Goal: Task Accomplishment & Management: Complete application form

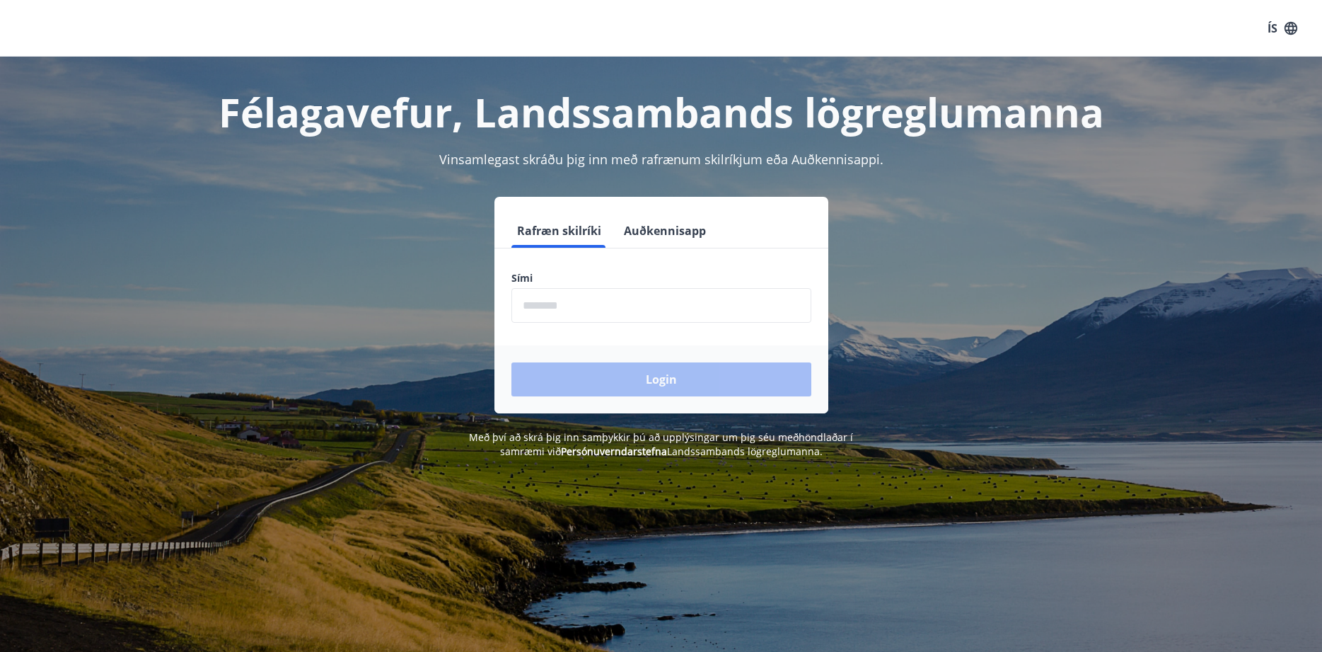
click at [528, 303] on input "phone" at bounding box center [662, 305] width 300 height 35
click at [528, 311] on input "phone" at bounding box center [662, 305] width 300 height 35
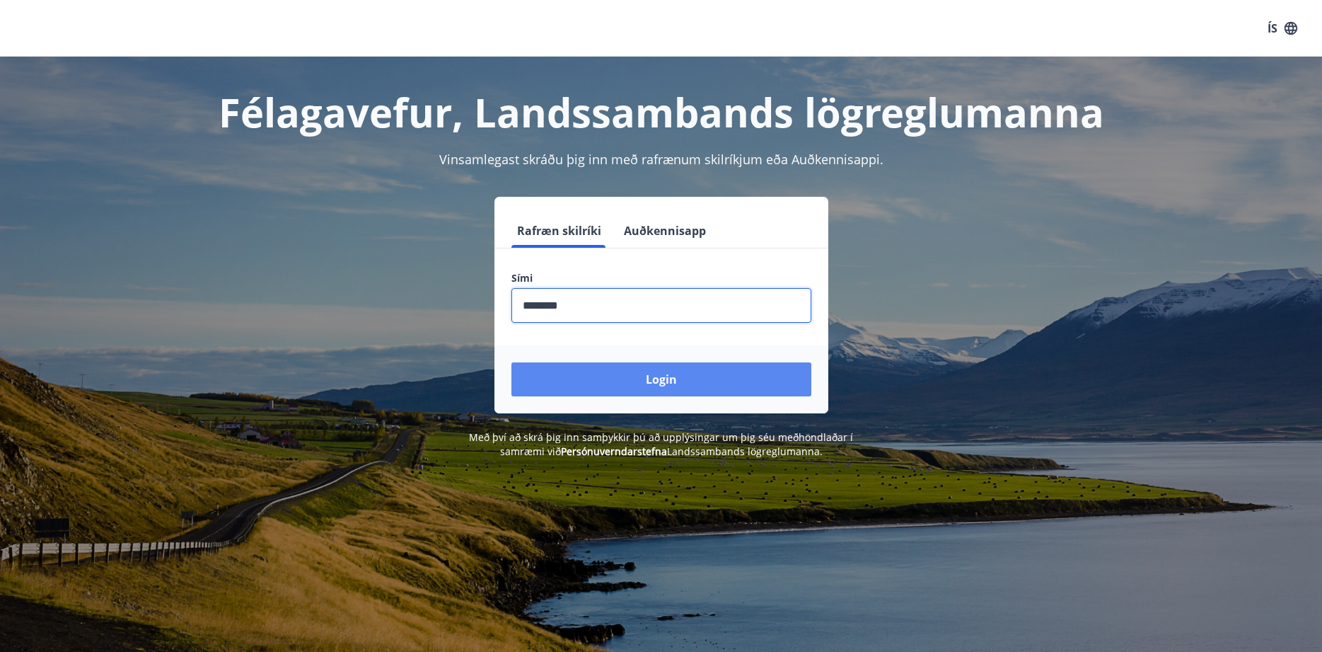
type input "********"
click at [628, 384] on button "Login" at bounding box center [662, 379] width 300 height 34
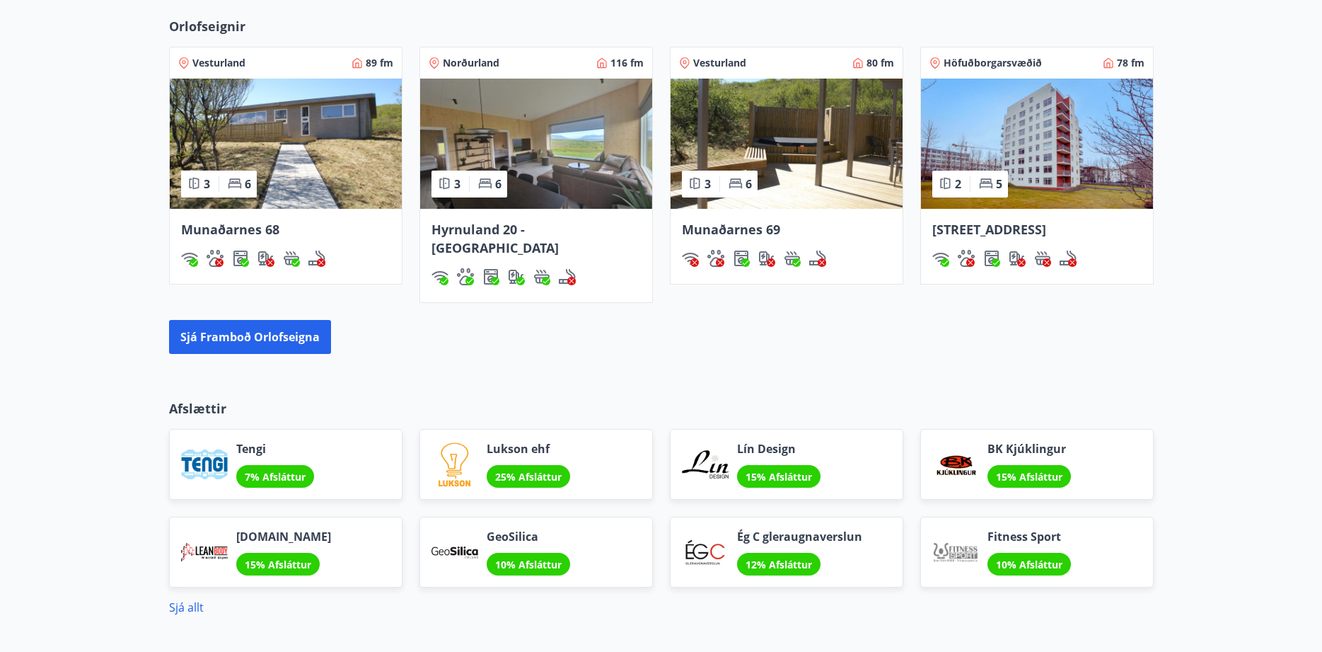
scroll to position [1010, 0]
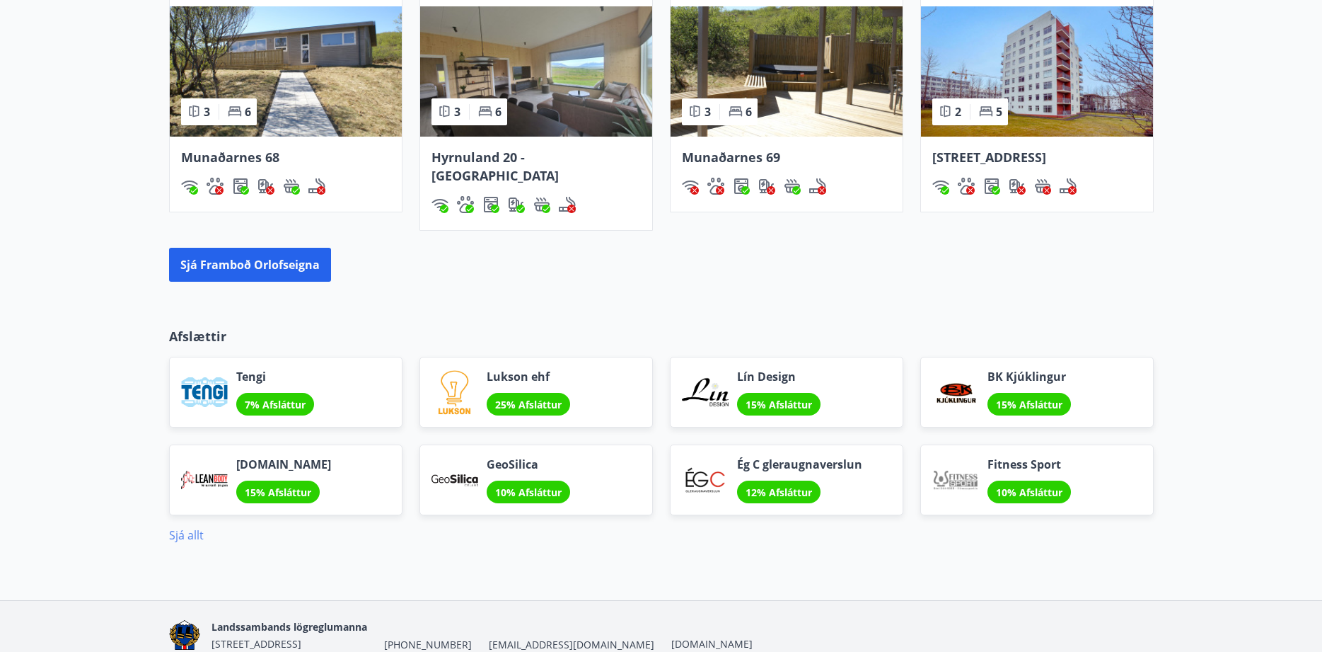
click at [193, 527] on link "Sjá allt" at bounding box center [186, 535] width 35 height 16
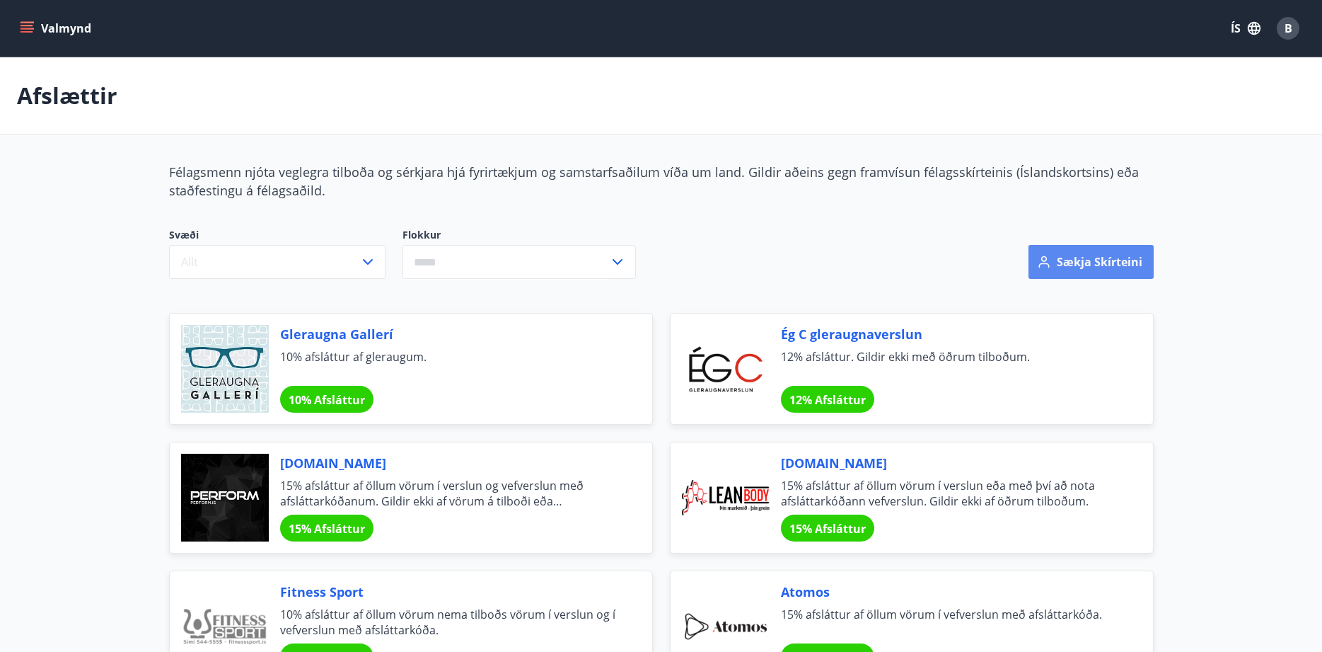
click at [1085, 262] on button "Sækja skírteini" at bounding box center [1091, 262] width 125 height 34
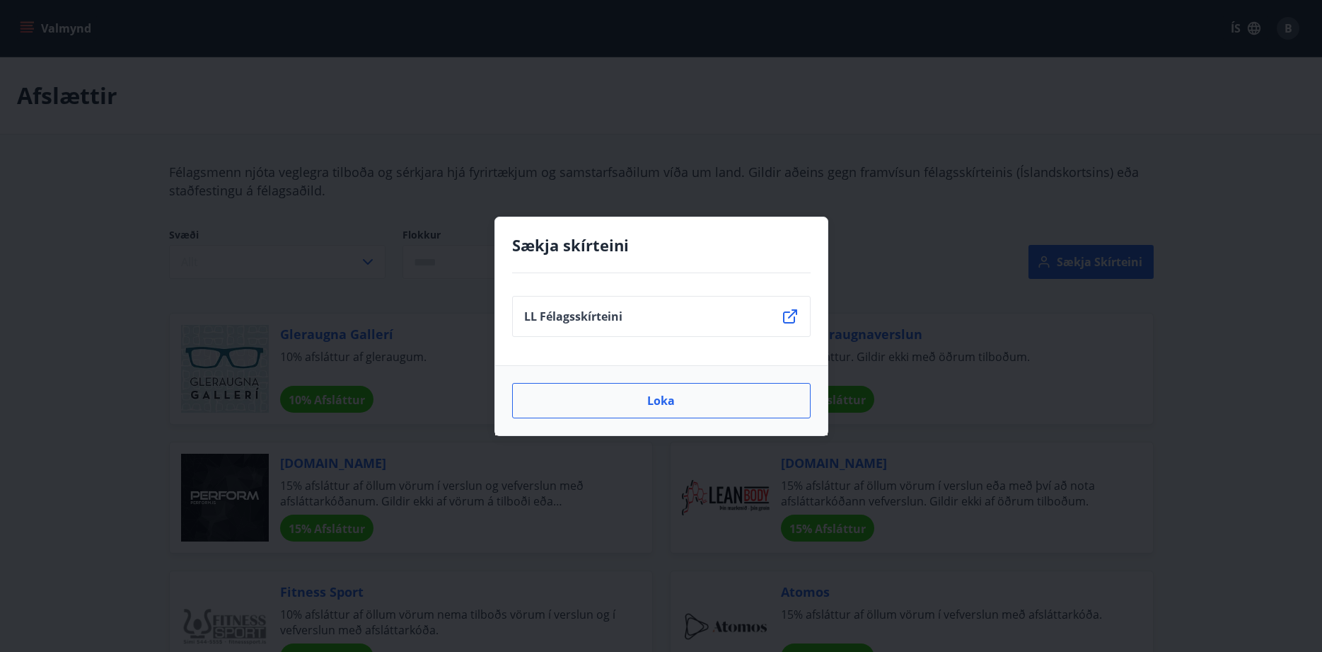
click at [707, 399] on button "Loka" at bounding box center [661, 400] width 299 height 35
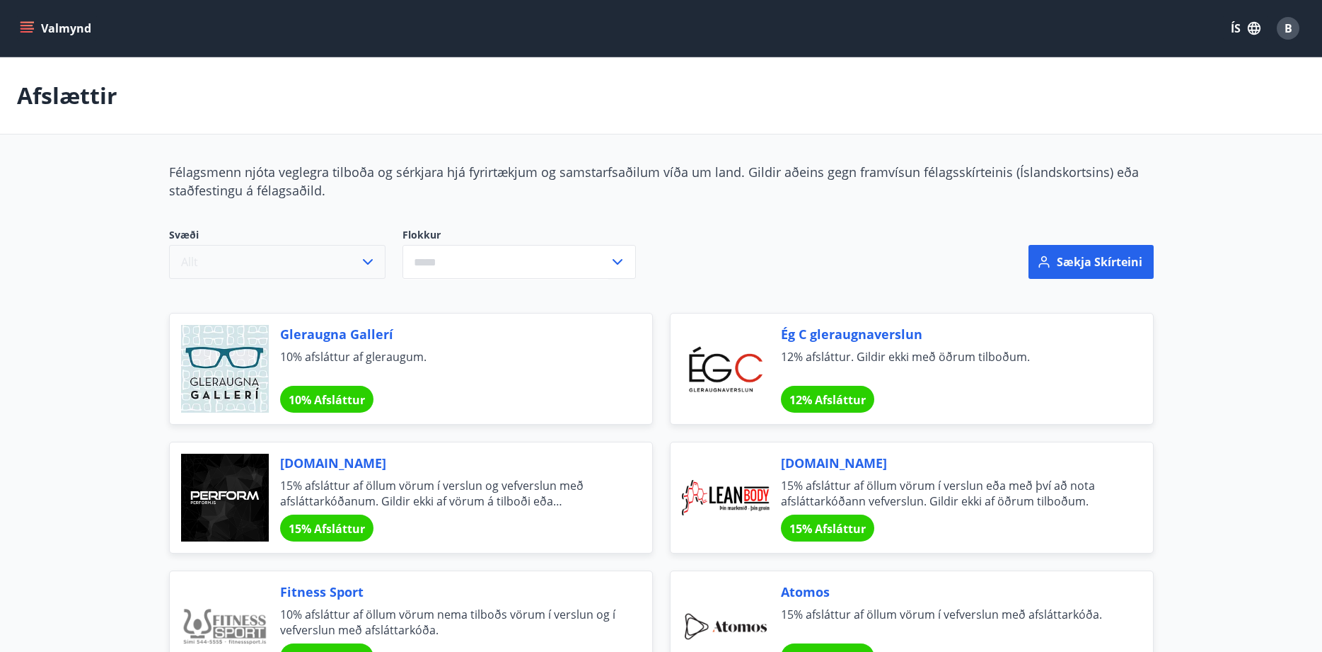
click at [362, 265] on icon "button" at bounding box center [367, 261] width 17 height 17
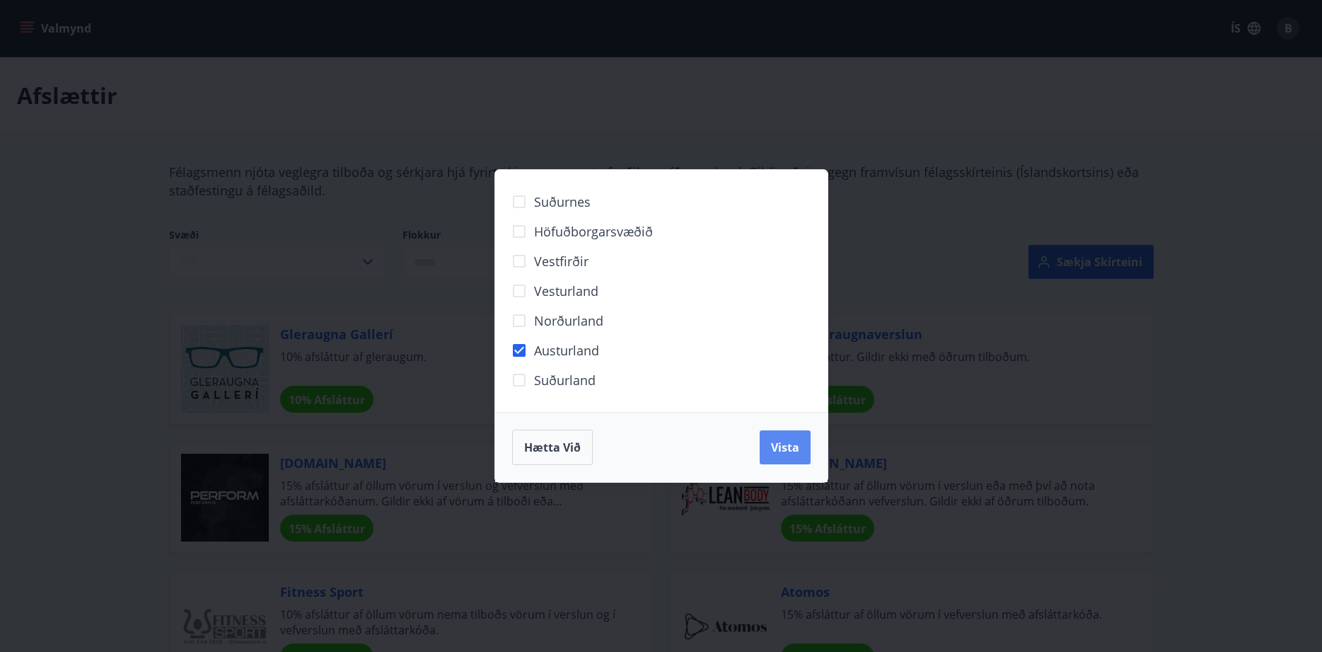
click at [789, 456] on button "Vista" at bounding box center [785, 447] width 51 height 34
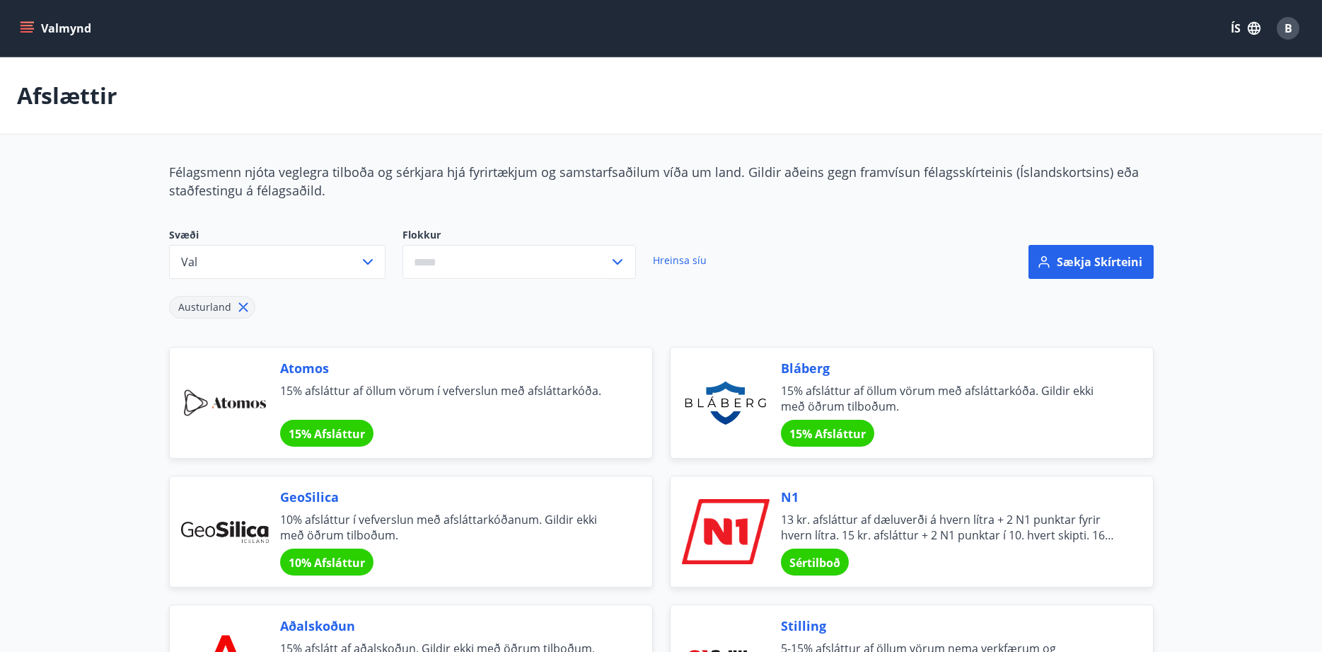
click at [60, 30] on button "Valmynd" at bounding box center [57, 28] width 80 height 25
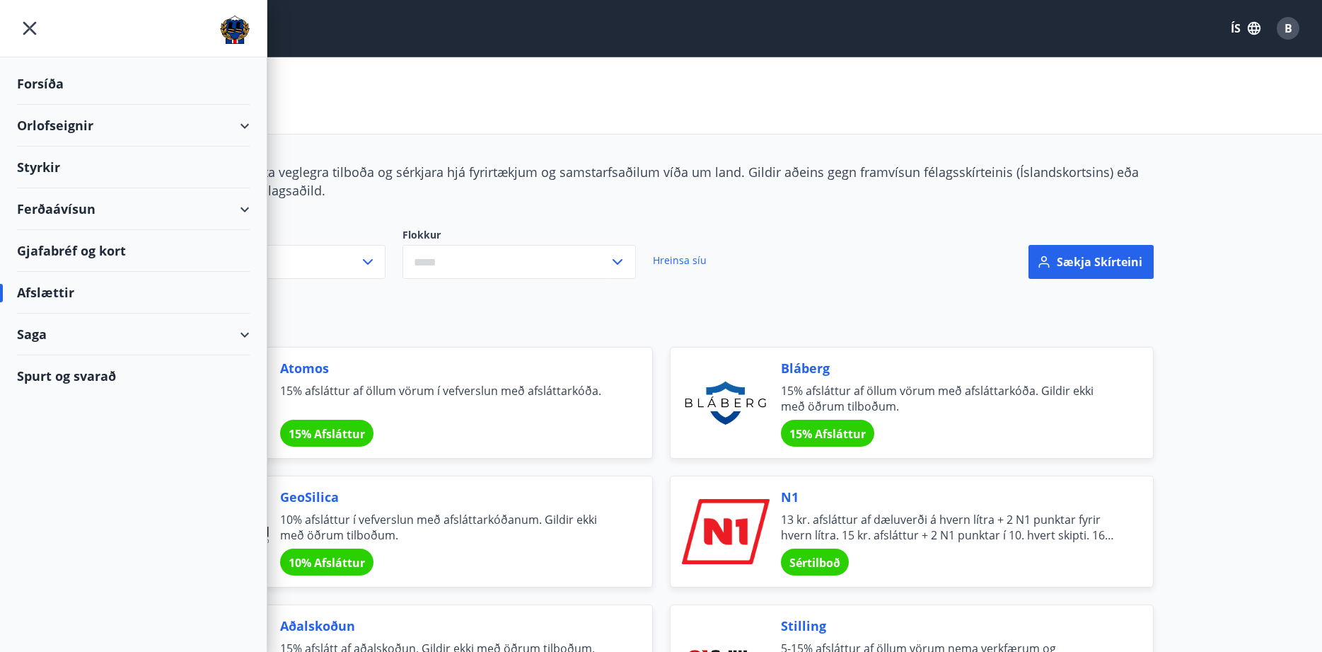
click at [233, 26] on img at bounding box center [235, 30] width 30 height 28
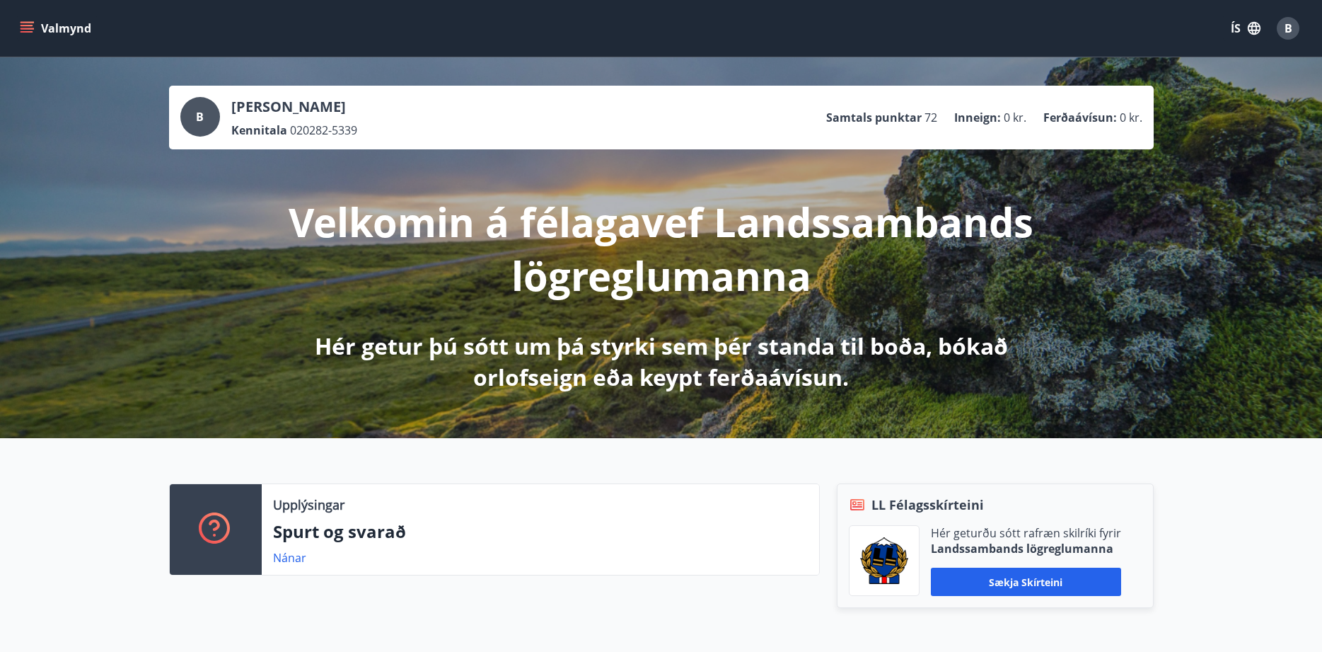
click at [27, 28] on icon "menu" at bounding box center [27, 28] width 14 height 14
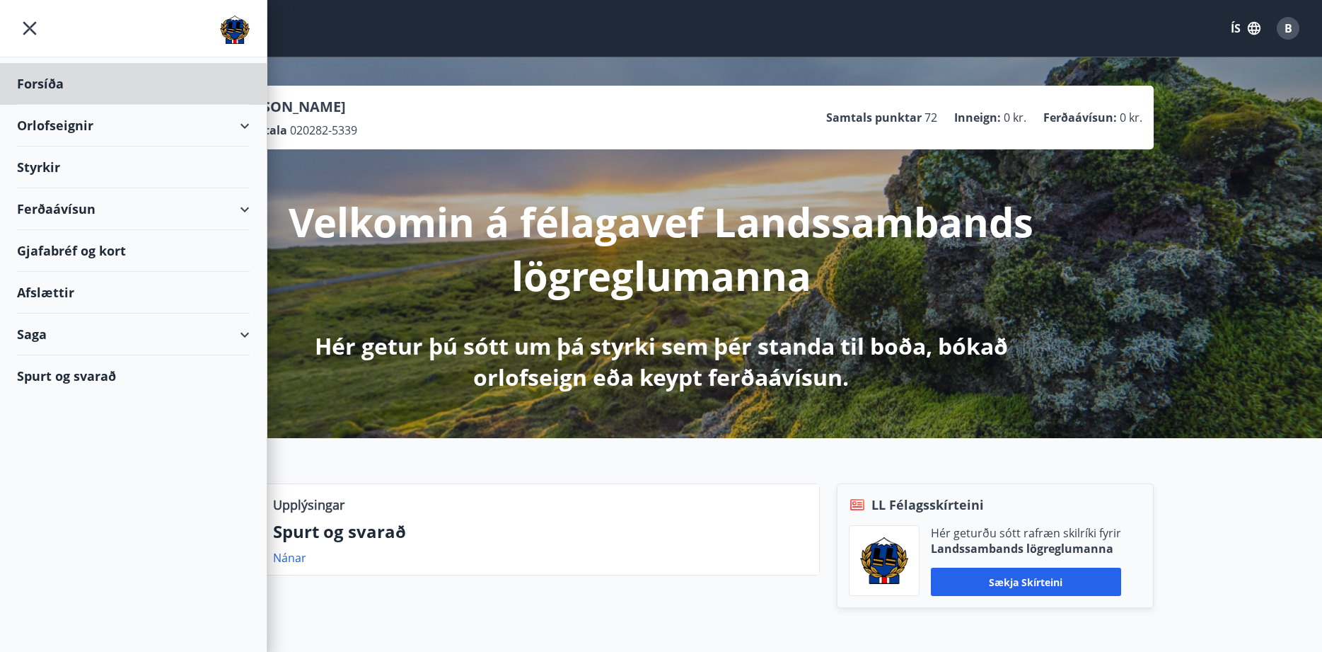
click at [54, 166] on div "Styrkir" at bounding box center [133, 167] width 233 height 42
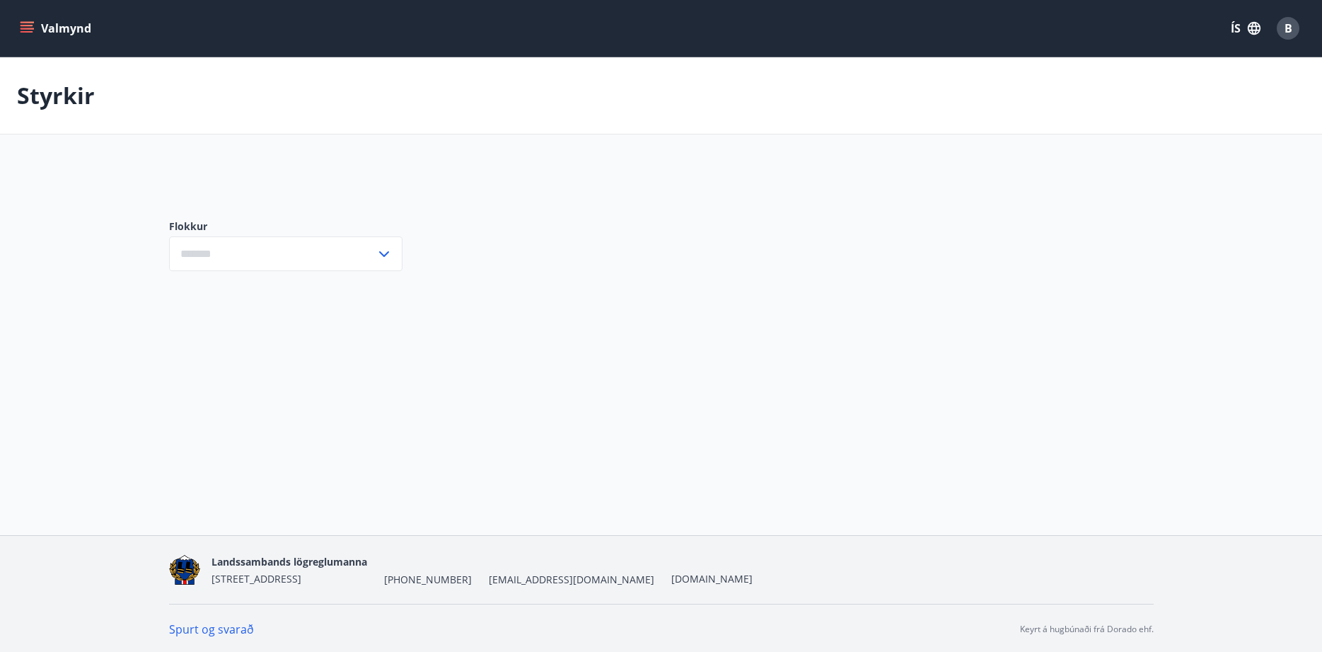
type input "***"
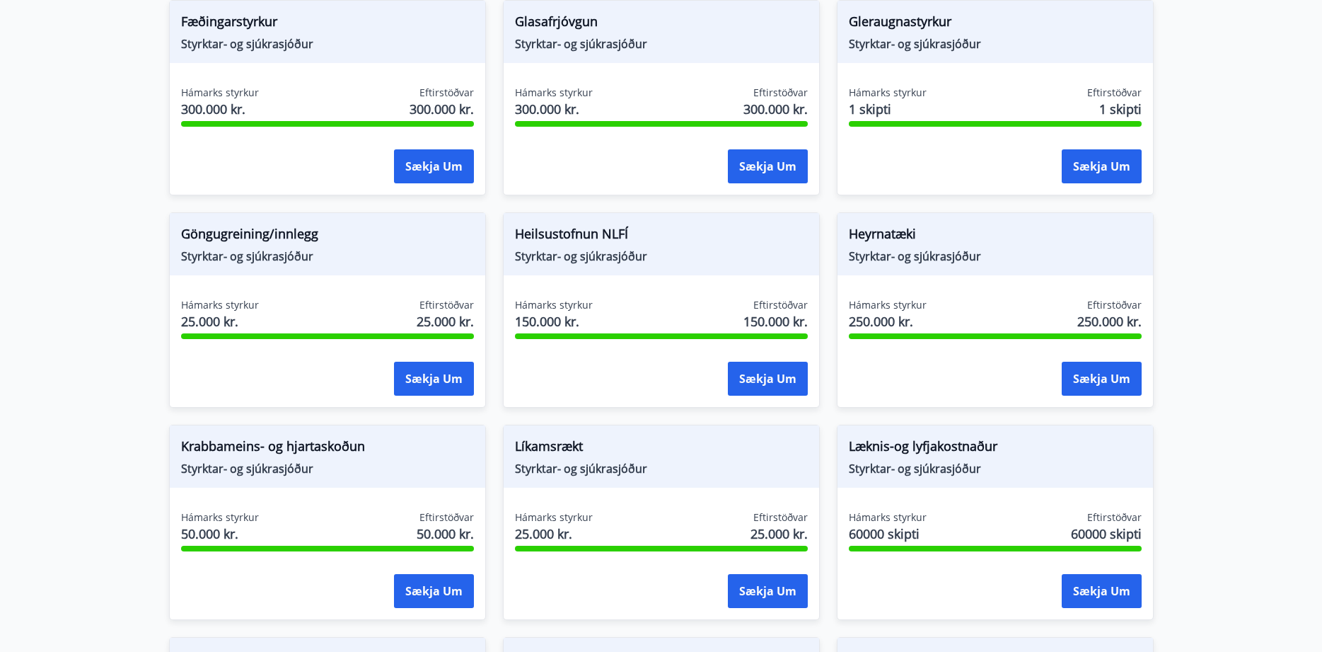
scroll to position [577, 0]
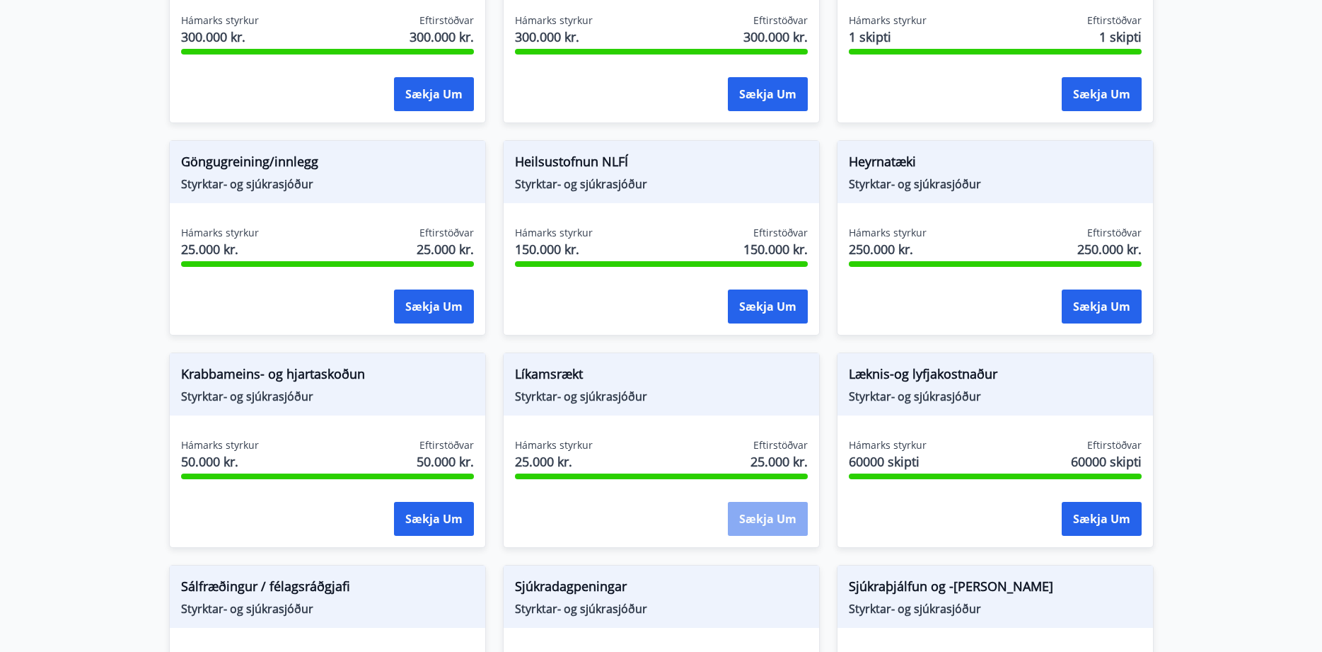
click at [757, 524] on button "Sækja um" at bounding box center [768, 519] width 80 height 34
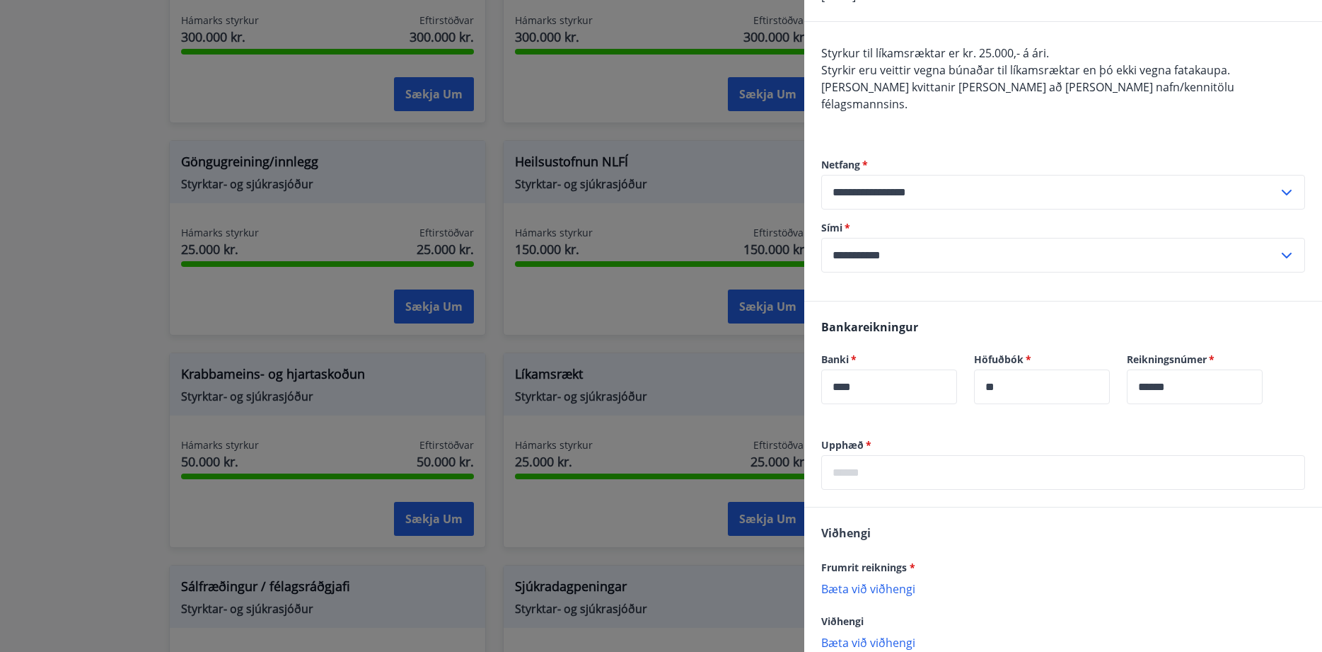
scroll to position [173, 0]
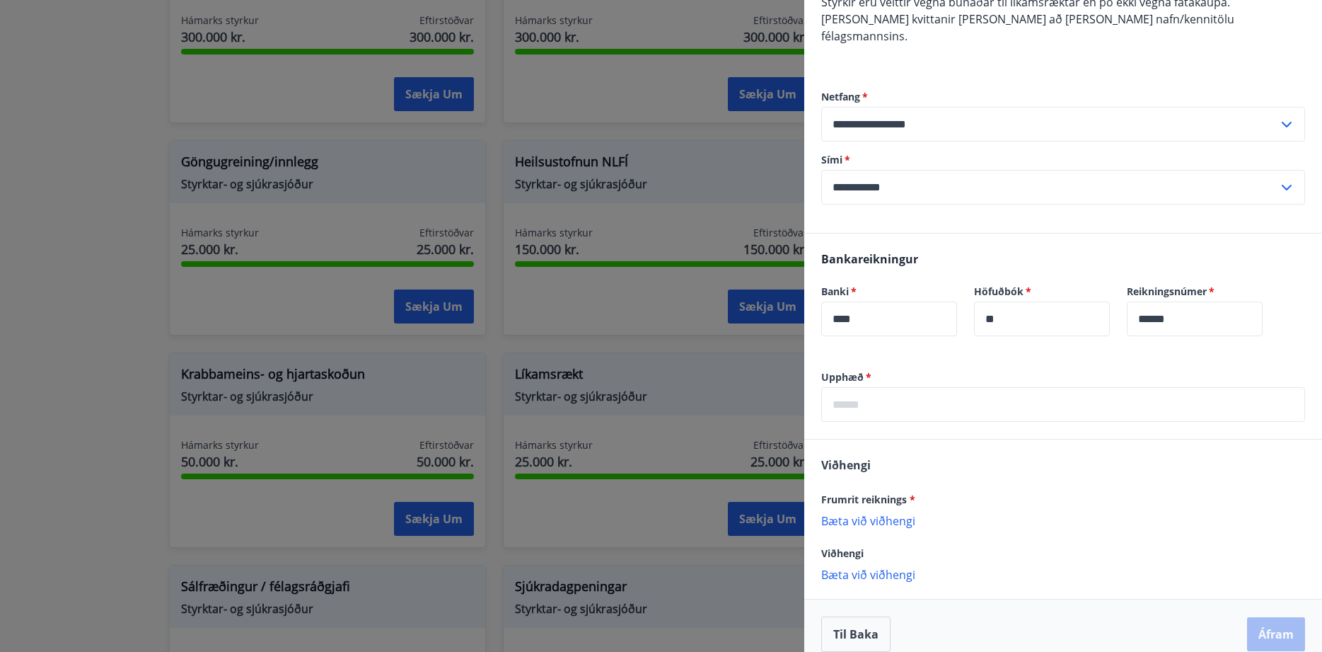
click at [858, 388] on input "text" at bounding box center [1063, 404] width 484 height 35
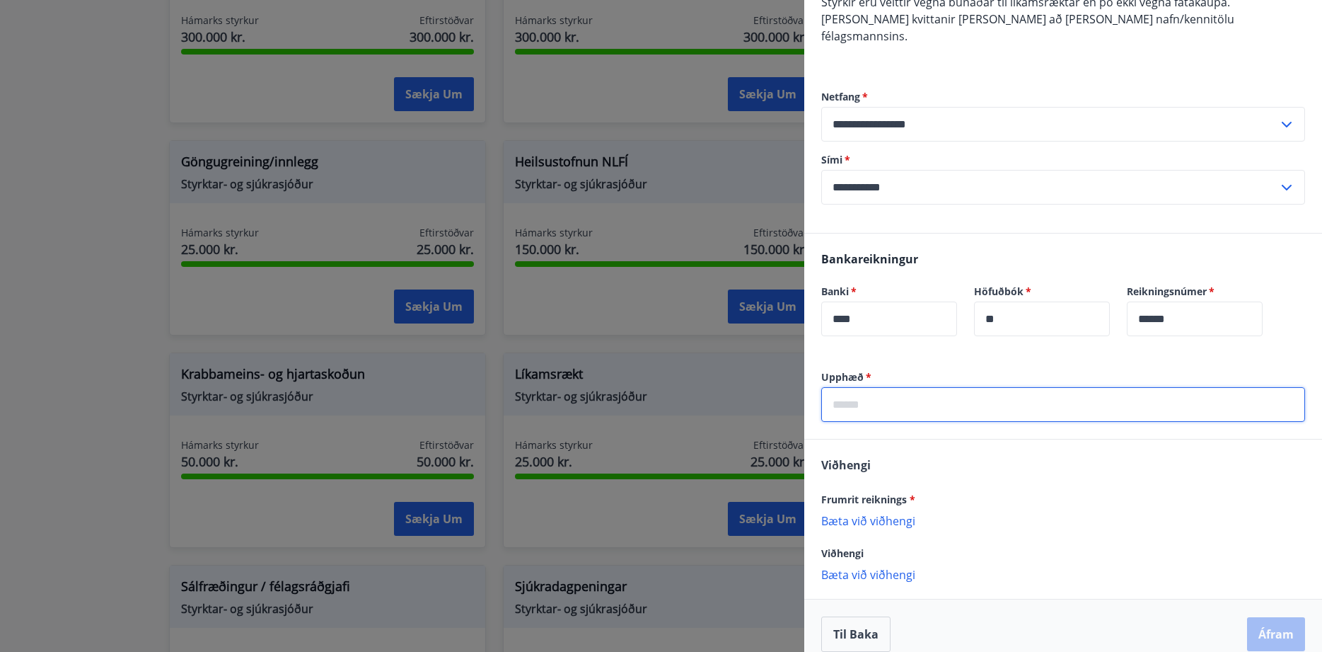
click at [865, 504] on div "Frumrit reiknings * [PERSON_NAME] við viðhengi {error_attachment_undefined}" at bounding box center [1063, 508] width 484 height 37
